Goal: Find specific page/section: Find specific page/section

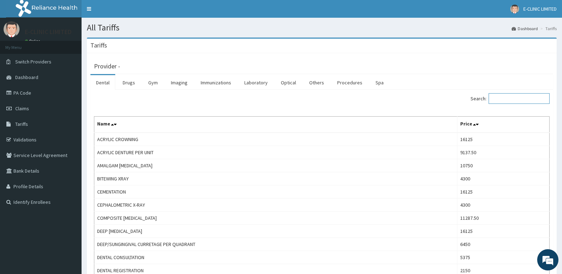
click at [518, 101] on input "Search:" at bounding box center [518, 98] width 61 height 11
click at [135, 79] on link "Drugs" at bounding box center [129, 82] width 24 height 15
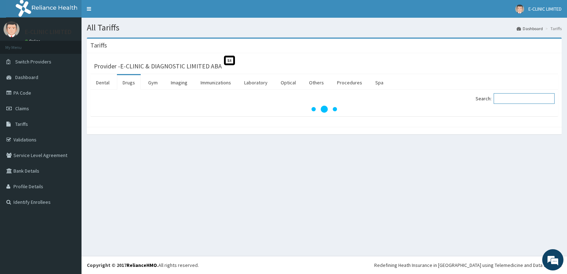
click at [503, 95] on input "Search:" at bounding box center [524, 98] width 61 height 11
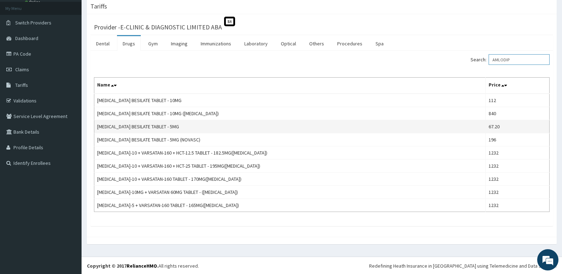
scroll to position [40, 0]
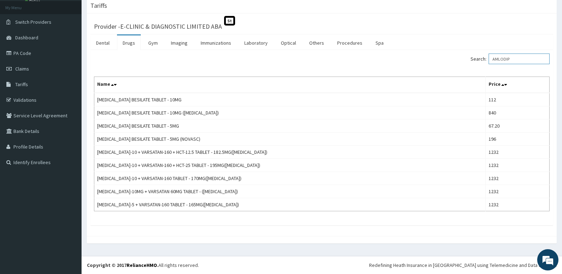
click at [514, 63] on input "AMLODIP" at bounding box center [518, 59] width 61 height 11
type input "A"
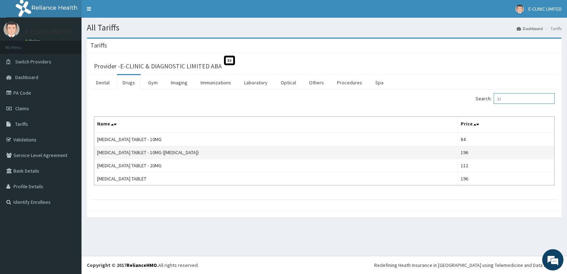
type input "L"
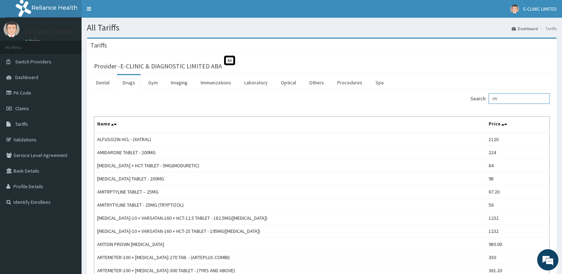
type input "H"
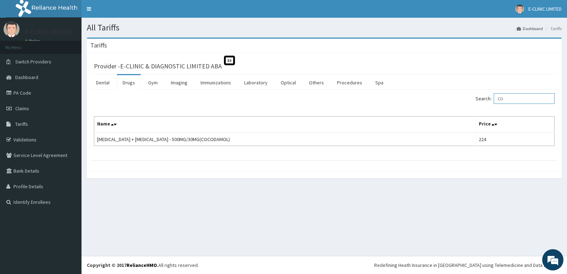
type input "C"
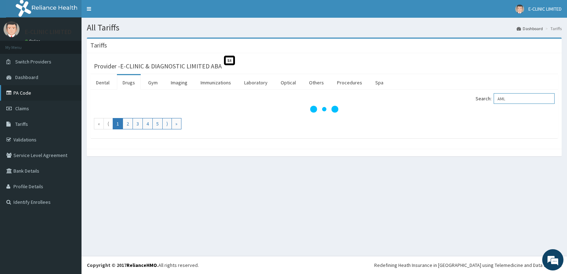
type input "AML"
click at [24, 93] on link "PA Code" at bounding box center [41, 93] width 82 height 16
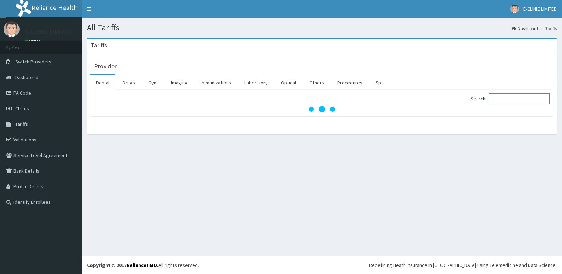
click at [504, 97] on input "Search:" at bounding box center [518, 98] width 61 height 11
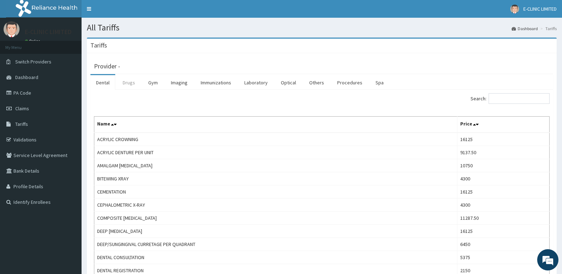
click at [126, 80] on link "Drugs" at bounding box center [129, 82] width 24 height 15
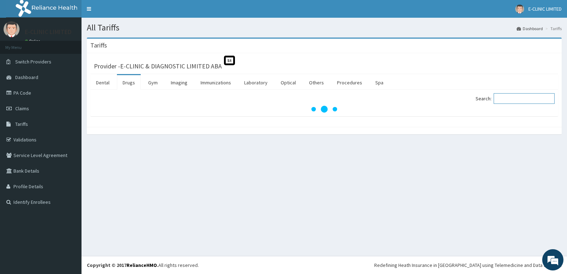
click at [532, 102] on input "Search:" at bounding box center [524, 98] width 61 height 11
paste input "[MEDICAL_DATA]-10 + Varsatan-160 Tablet - 170mg([MEDICAL_DATA])"
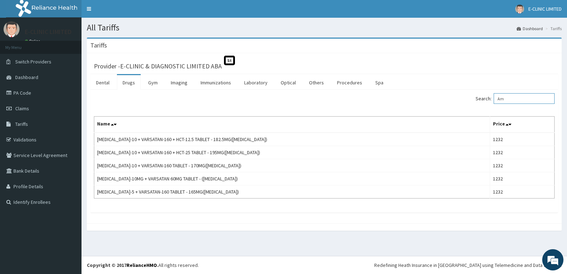
type input "A"
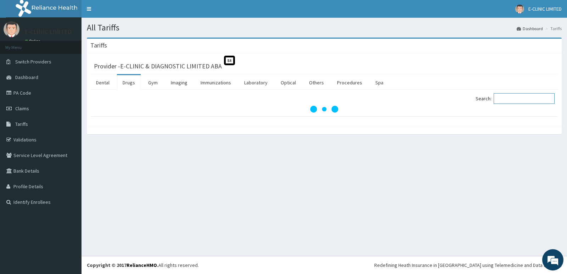
paste input "[MEDICAL_DATA]-10 + Varsatan-160 Tablet - 170mg([MEDICAL_DATA])"
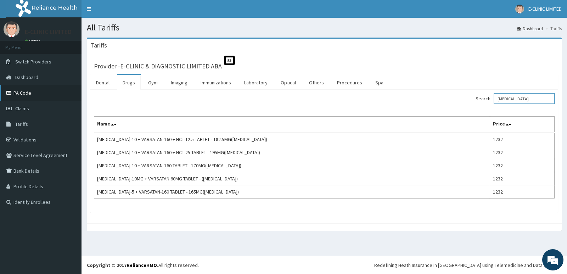
type input "[MEDICAL_DATA]-"
click at [21, 88] on link "PA Code" at bounding box center [41, 93] width 82 height 16
